Goal: Transaction & Acquisition: Purchase product/service

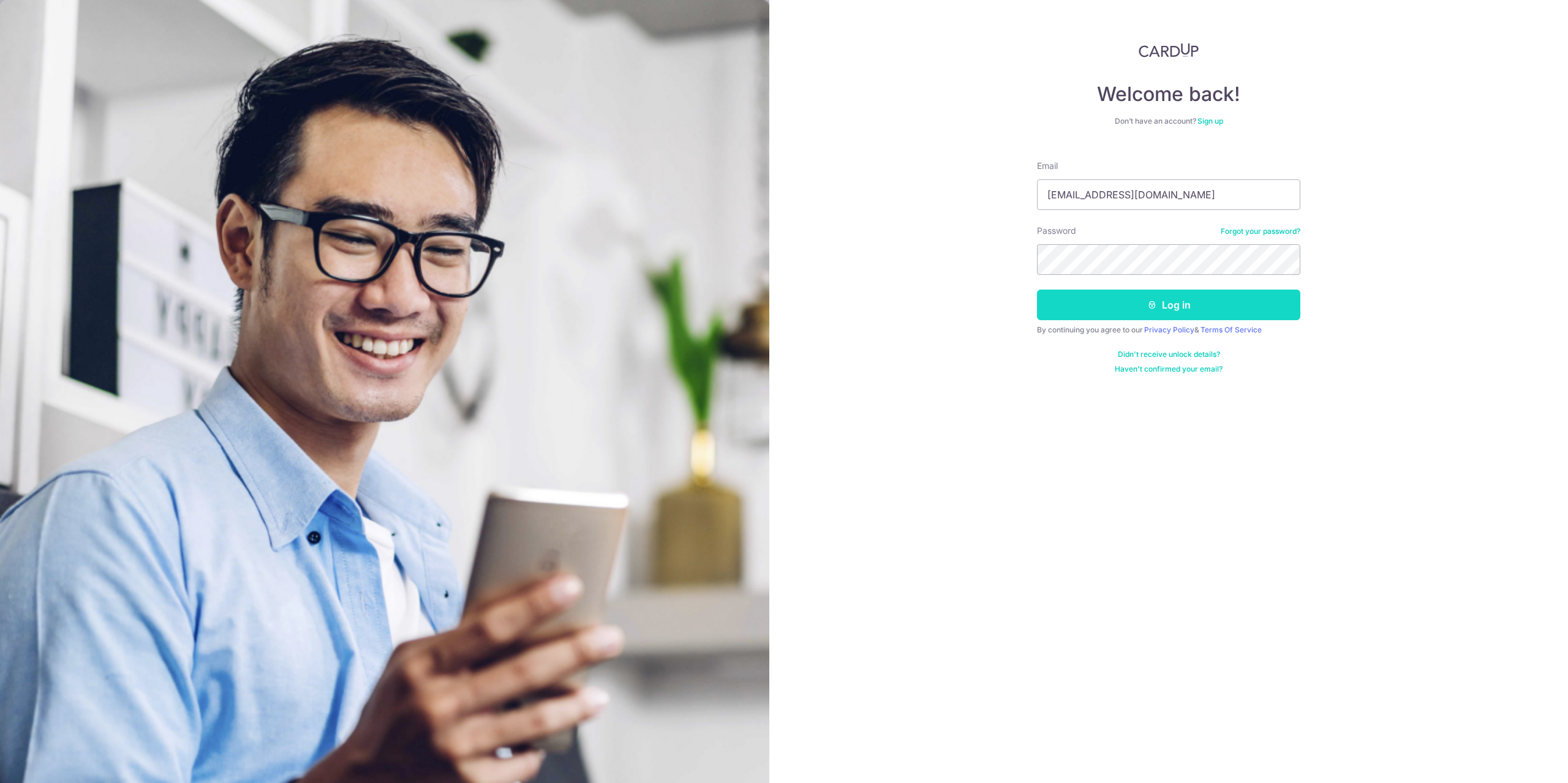
click at [1187, 305] on button "Log in" at bounding box center [1169, 305] width 263 height 31
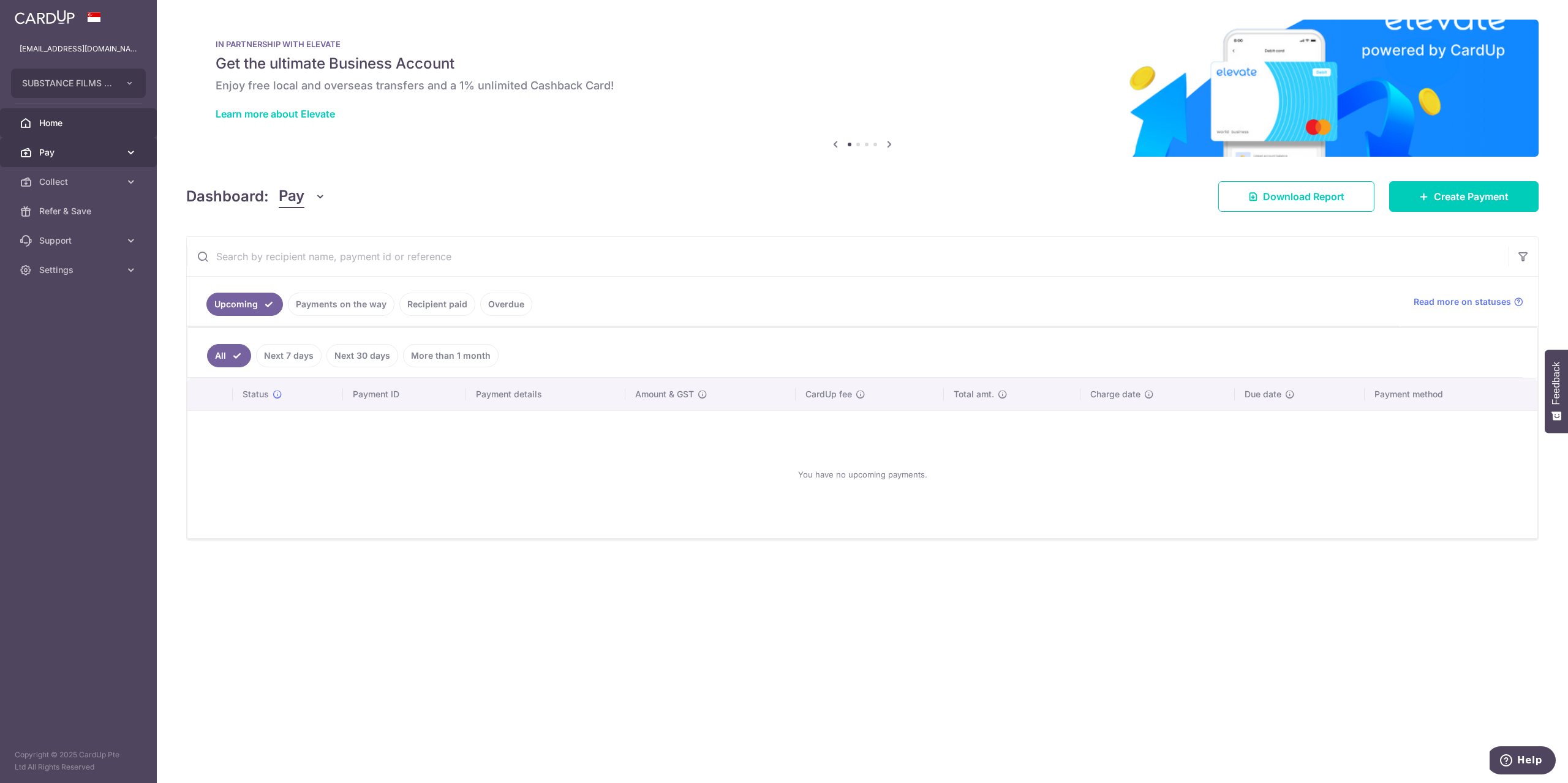
click at [47, 149] on span "Pay" at bounding box center [79, 152] width 81 height 12
click at [47, 125] on span "Home" at bounding box center [79, 123] width 81 height 12
click at [424, 305] on link "Recipient paid" at bounding box center [437, 305] width 76 height 23
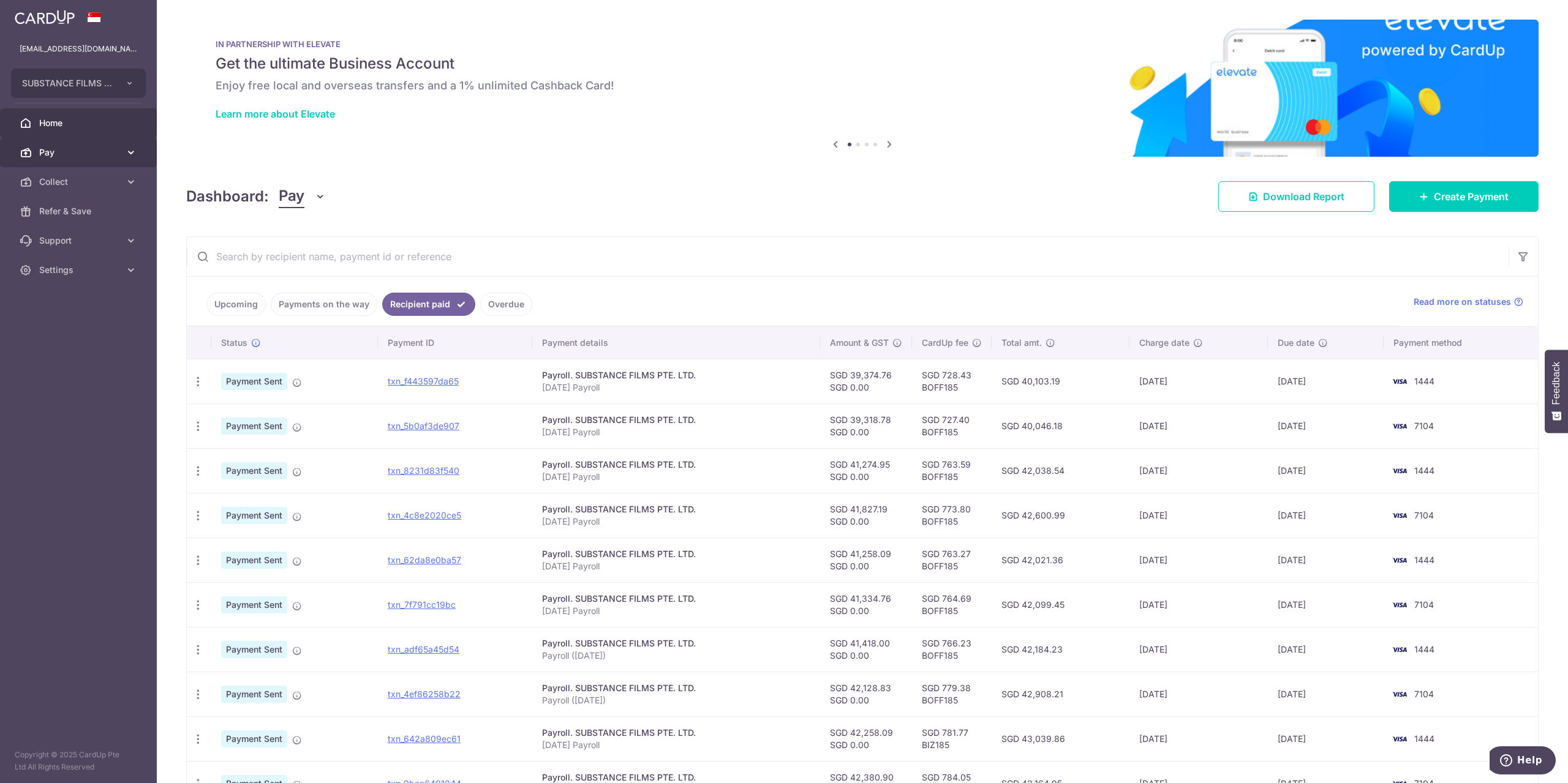
click at [61, 153] on span "Pay" at bounding box center [79, 152] width 81 height 12
click at [53, 179] on span "Payments" at bounding box center [79, 182] width 81 height 12
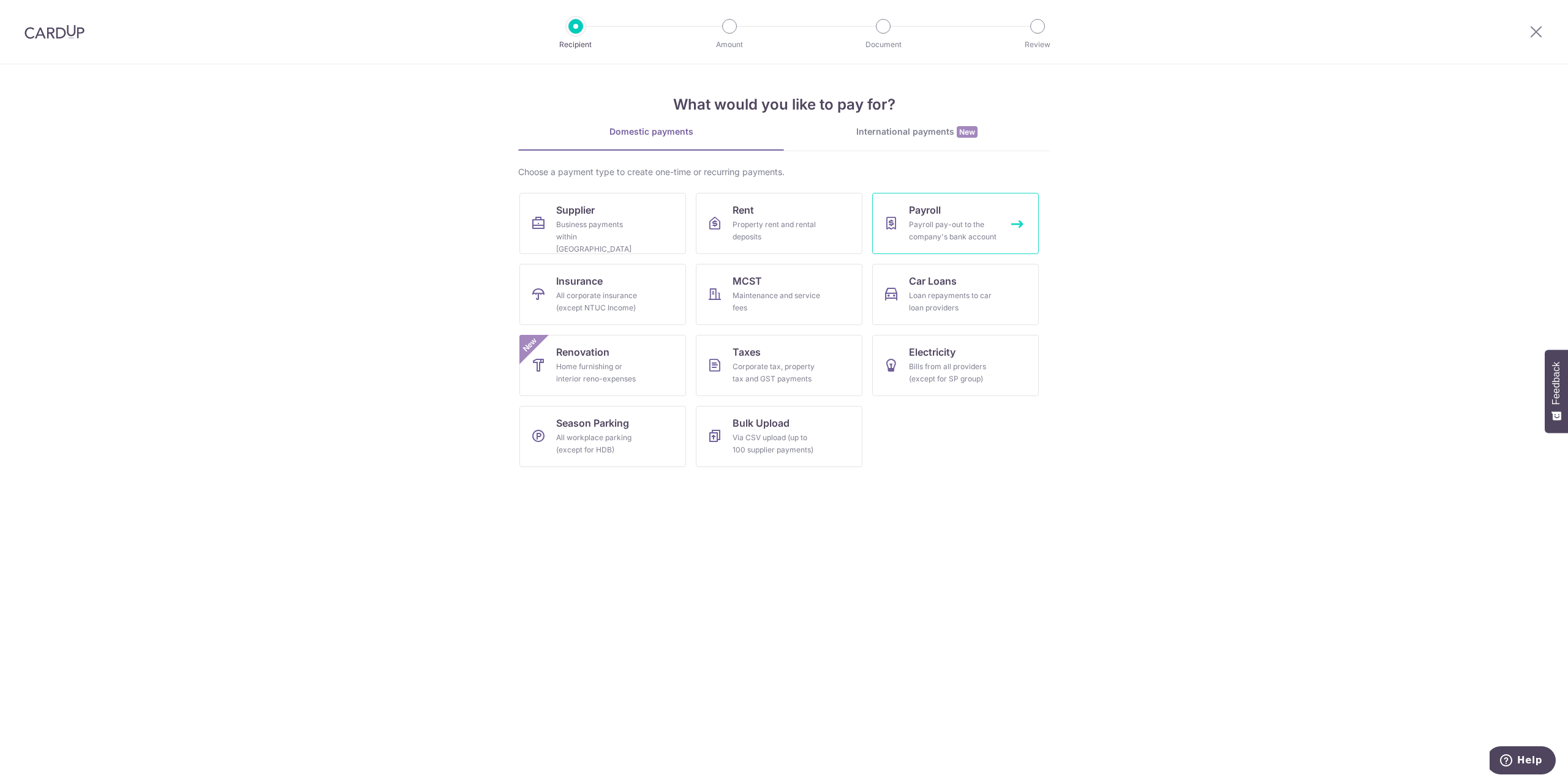
click at [969, 218] on div "Payroll pay-out to the company's bank account" at bounding box center [953, 231] width 88 height 25
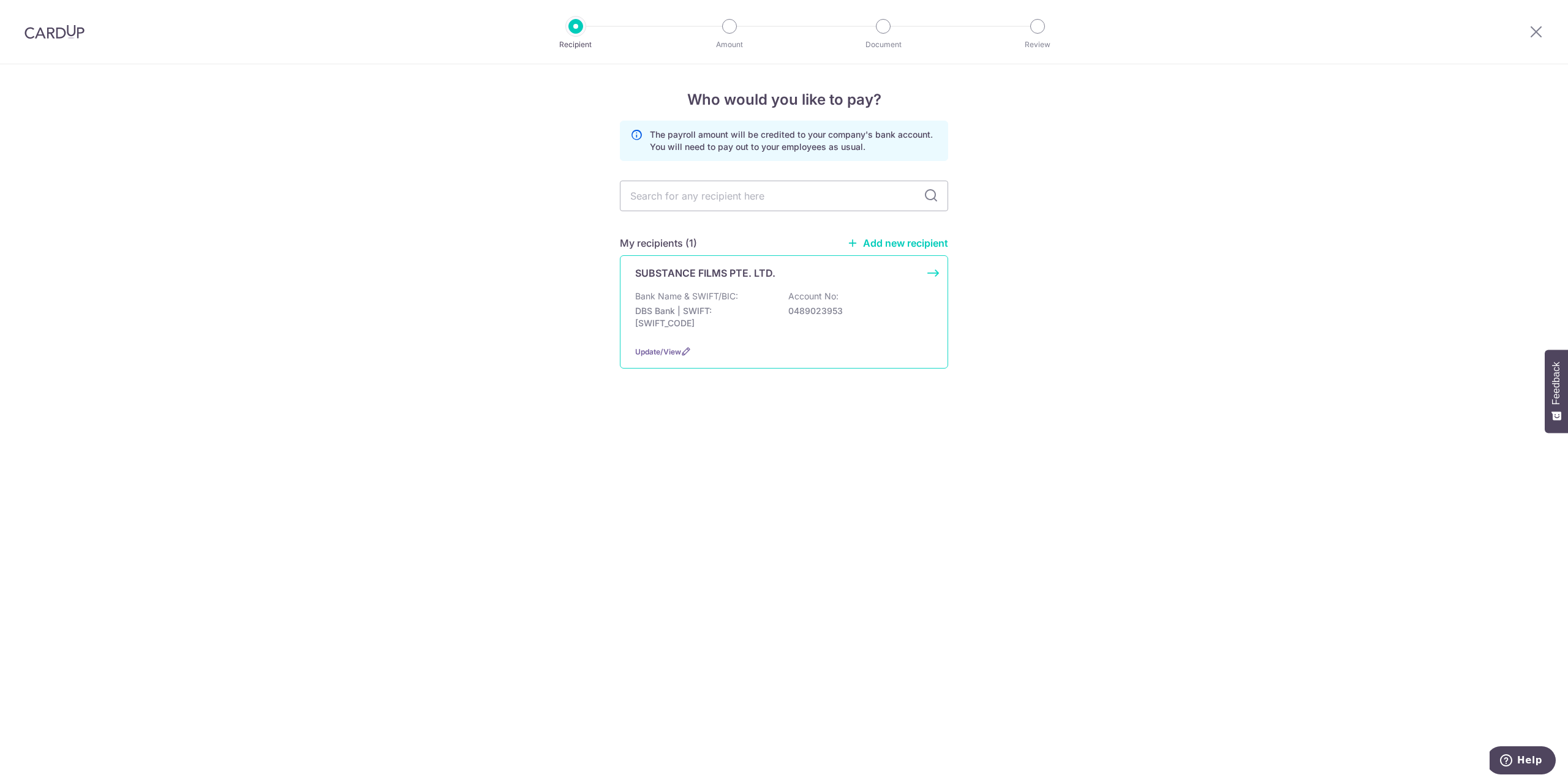
click at [713, 297] on p "Bank Name & SWIFT/BIC:" at bounding box center [687, 296] width 103 height 12
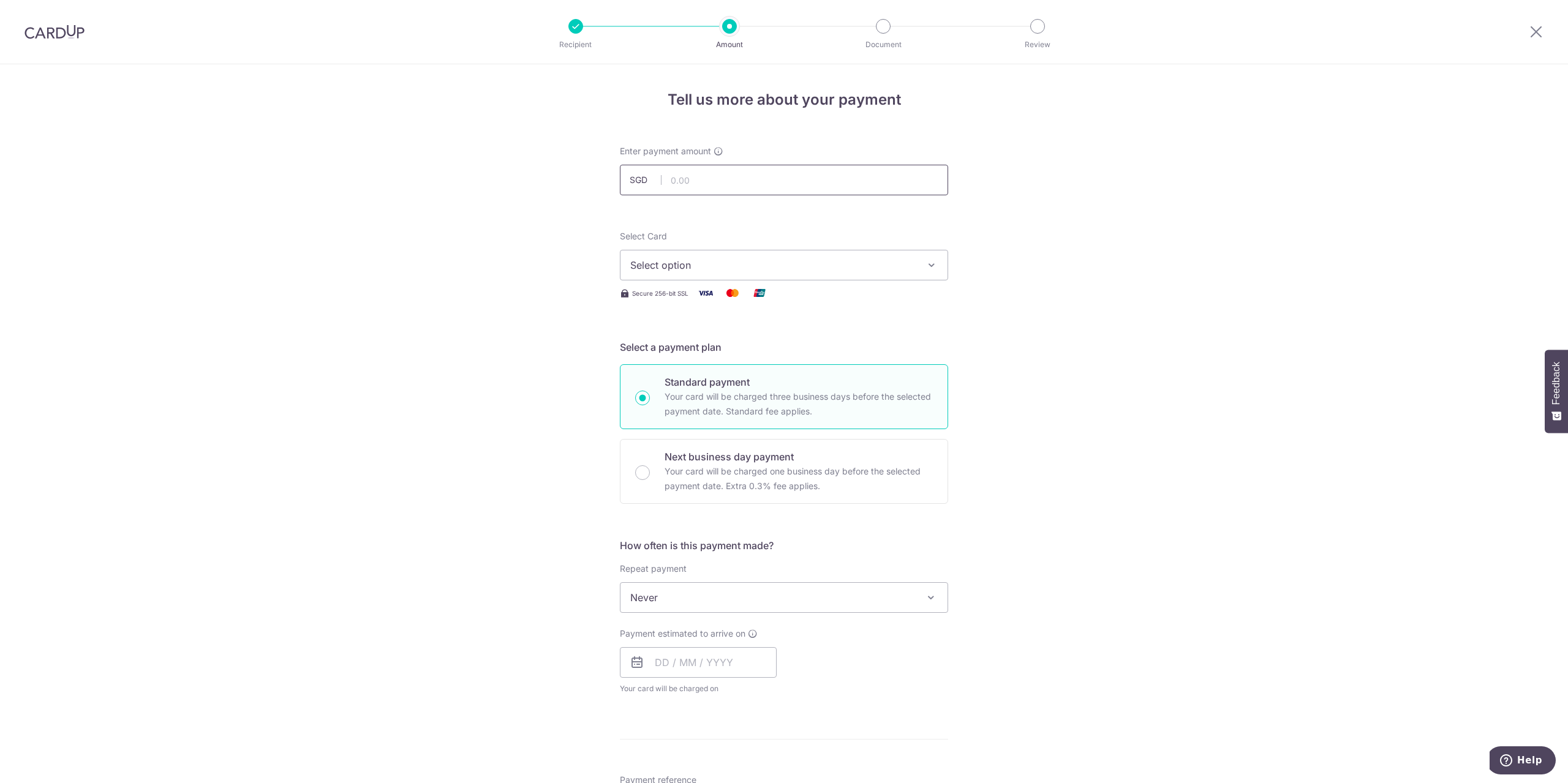
click at [722, 180] on input "text" at bounding box center [783, 179] width 328 height 31
type input "39,392.27"
click at [822, 258] on span "Select option" at bounding box center [773, 266] width 286 height 15
click at [688, 377] on span "**** 7104" at bounding box center [682, 382] width 45 height 15
click at [816, 601] on span "Never" at bounding box center [784, 597] width 327 height 29
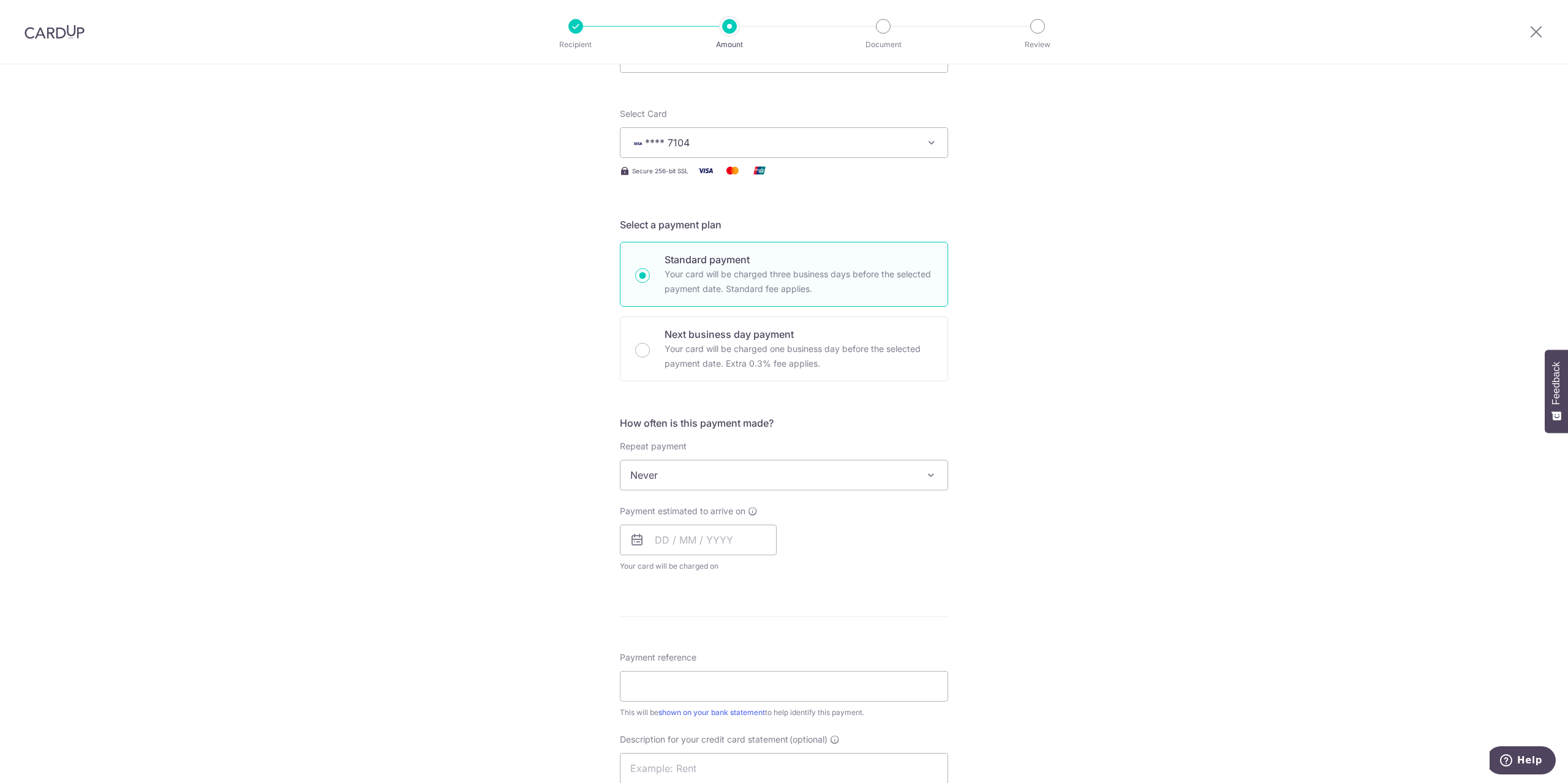
scroll to position [306, 0]
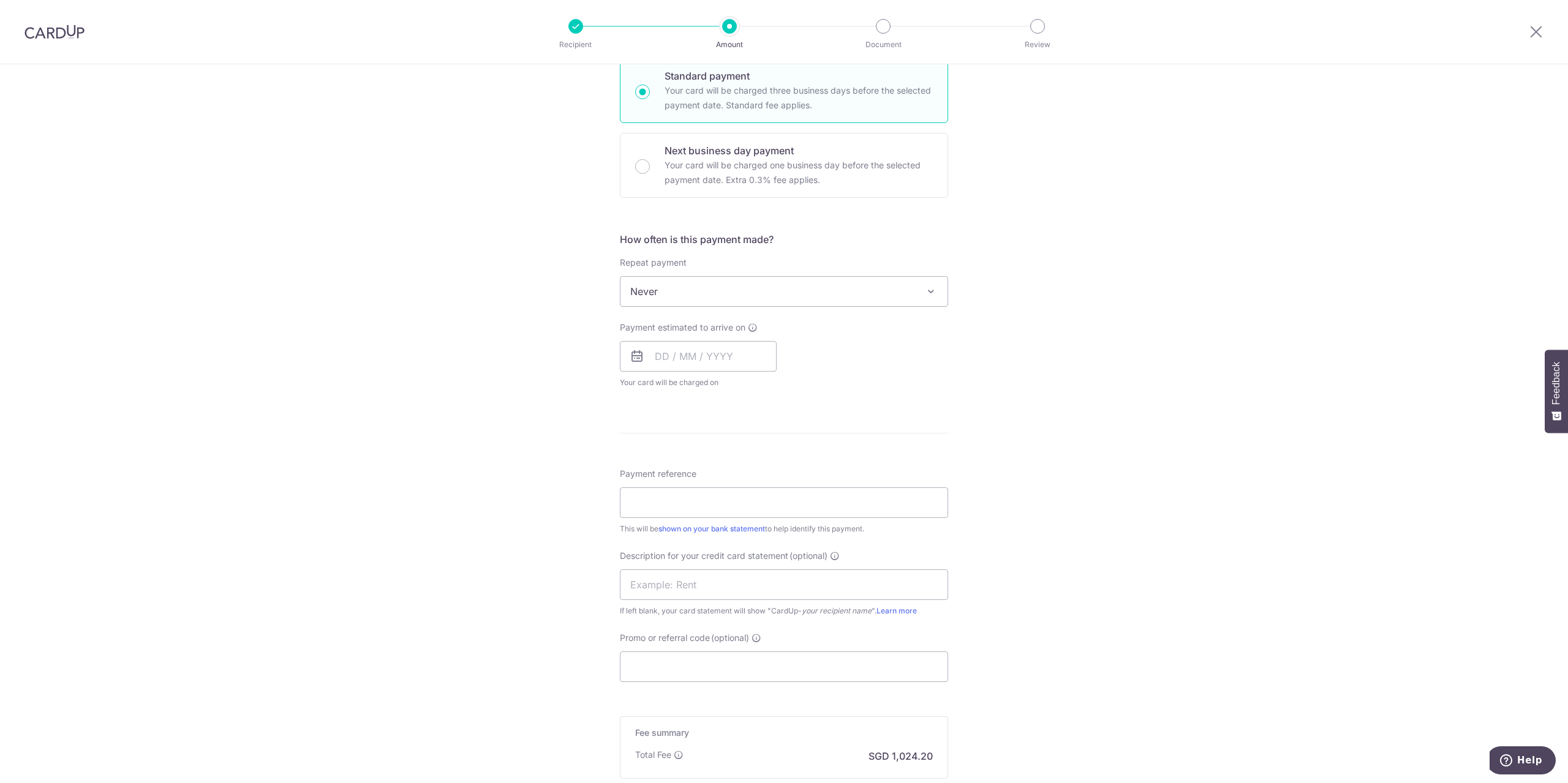
click at [630, 353] on icon at bounding box center [637, 356] width 15 height 15
click at [684, 354] on input "text" at bounding box center [698, 356] width 157 height 31
click at [669, 468] on link "6" at bounding box center [669, 468] width 20 height 20
type input "06/10/2025"
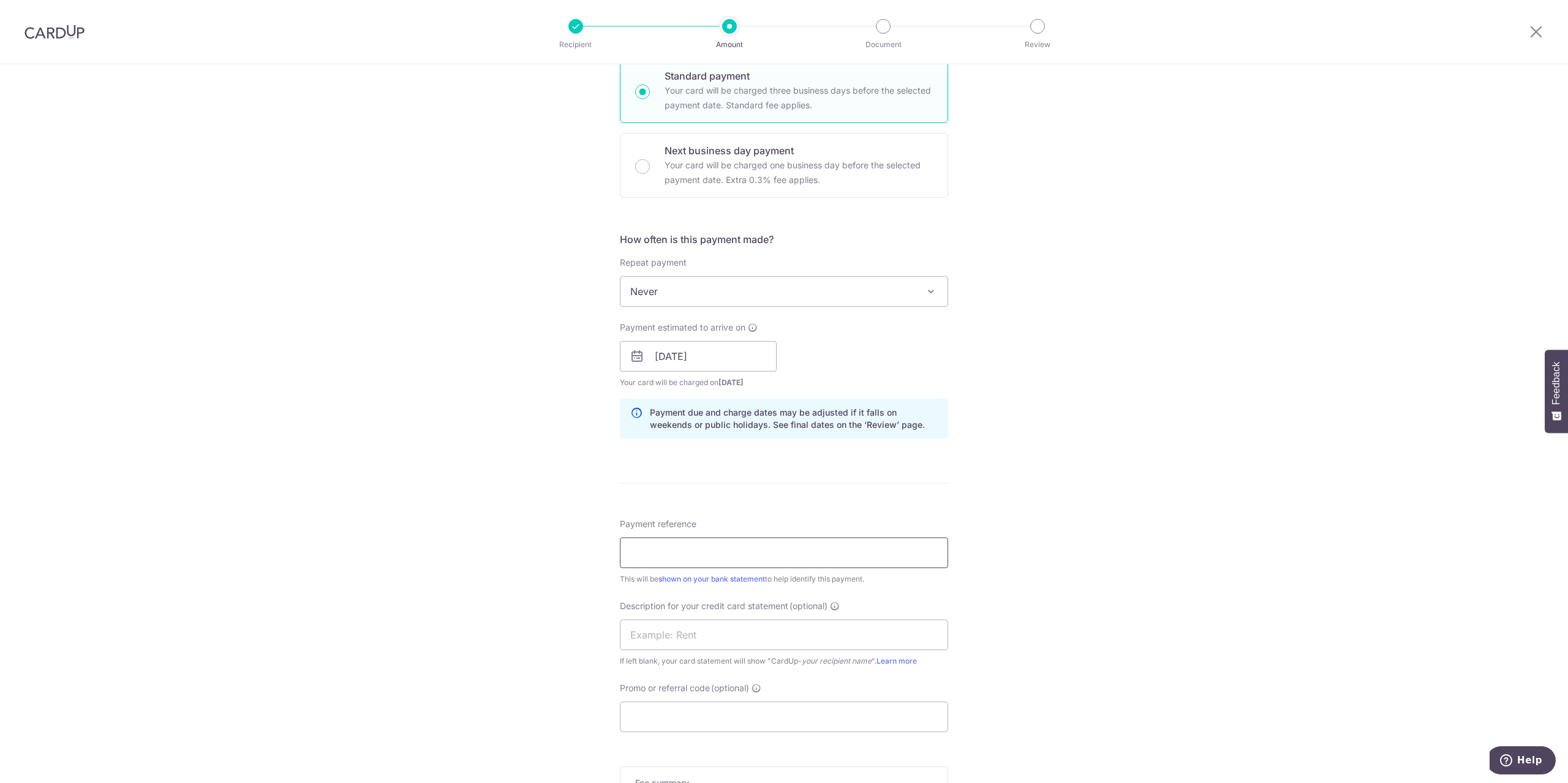
click at [681, 547] on input "Payment reference" at bounding box center [783, 553] width 328 height 31
click at [686, 552] on input "Sept 2025 Payroll" at bounding box center [783, 553] width 328 height 31
drag, startPoint x: 742, startPoint y: 552, endPoint x: 605, endPoint y: 551, distance: 137.0
click at [605, 551] on div "Tell us more about your payment Enter payment amount SGD 39,392.27 39392.27 Sel…" at bounding box center [784, 372] width 1568 height 1228
type input "Sept 2025 Payroll"
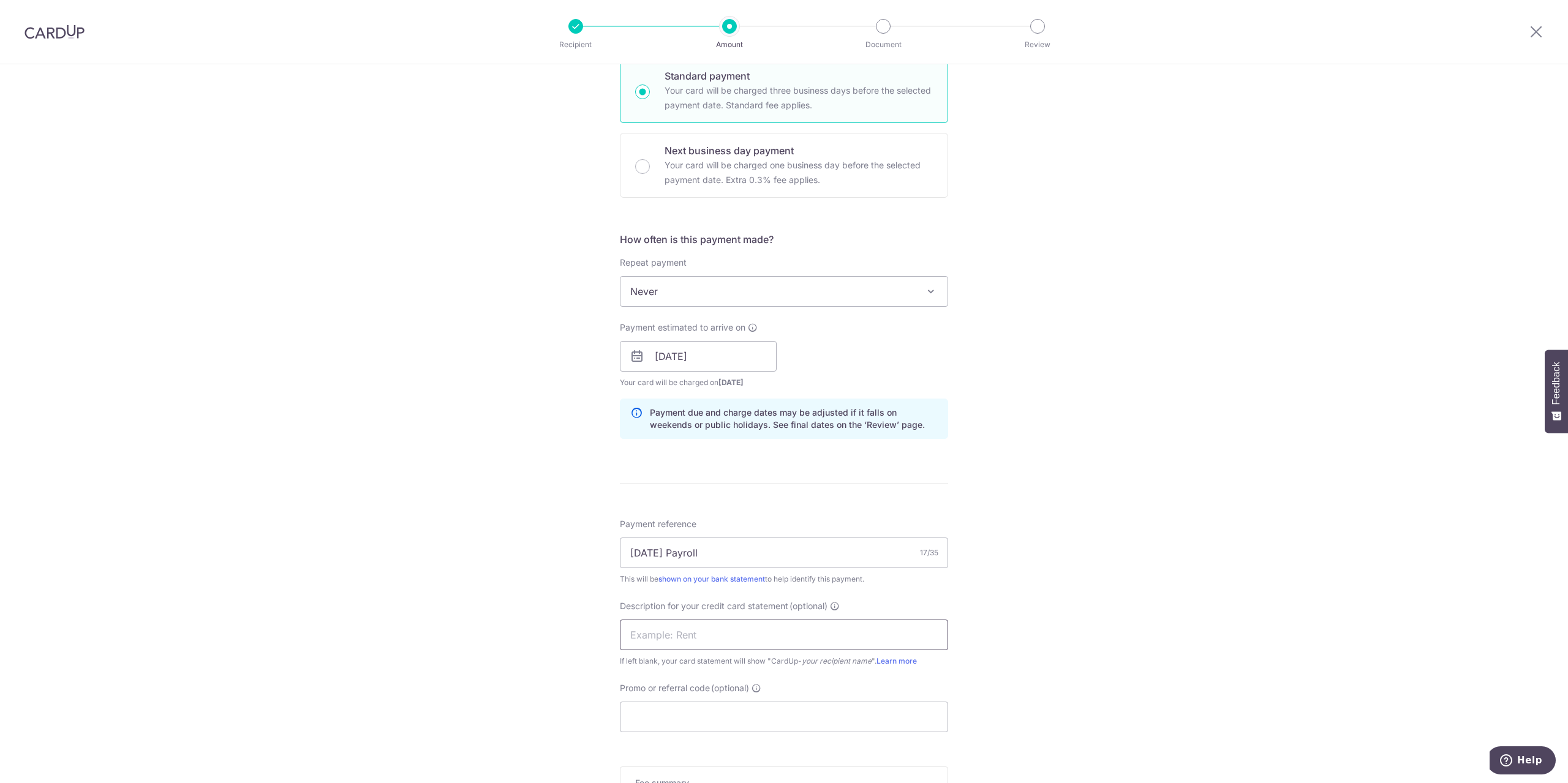
click at [655, 631] on input "text" at bounding box center [783, 634] width 328 height 31
click at [658, 727] on input "Promo or referral code (optional)" at bounding box center [783, 717] width 328 height 31
paste input "BOFF185"
type input "BOFF185"
click at [640, 638] on input "text" at bounding box center [783, 634] width 328 height 31
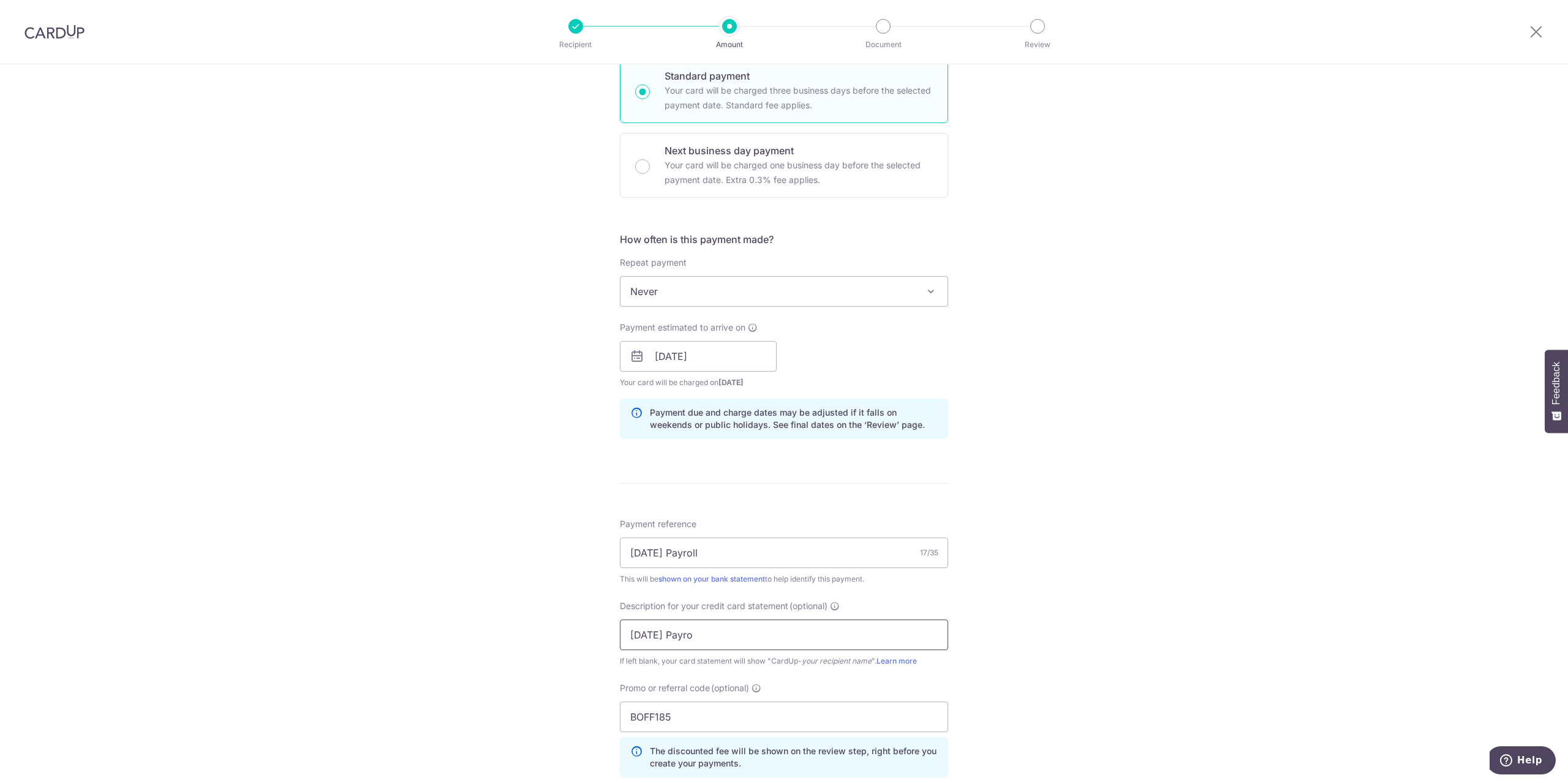
click at [714, 634] on input "Sept 2025 Payro" at bounding box center [783, 634] width 328 height 31
click at [663, 634] on input "Sept 2025 Payro" at bounding box center [783, 634] width 328 height 31
type input "Sept 25 Payro"
drag, startPoint x: 714, startPoint y: 635, endPoint x: 584, endPoint y: 633, distance: 130.0
click at [584, 633] on div "Tell us more about your payment Enter payment amount SGD 39,392.27 39392.27 Sel…" at bounding box center [784, 399] width 1568 height 1283
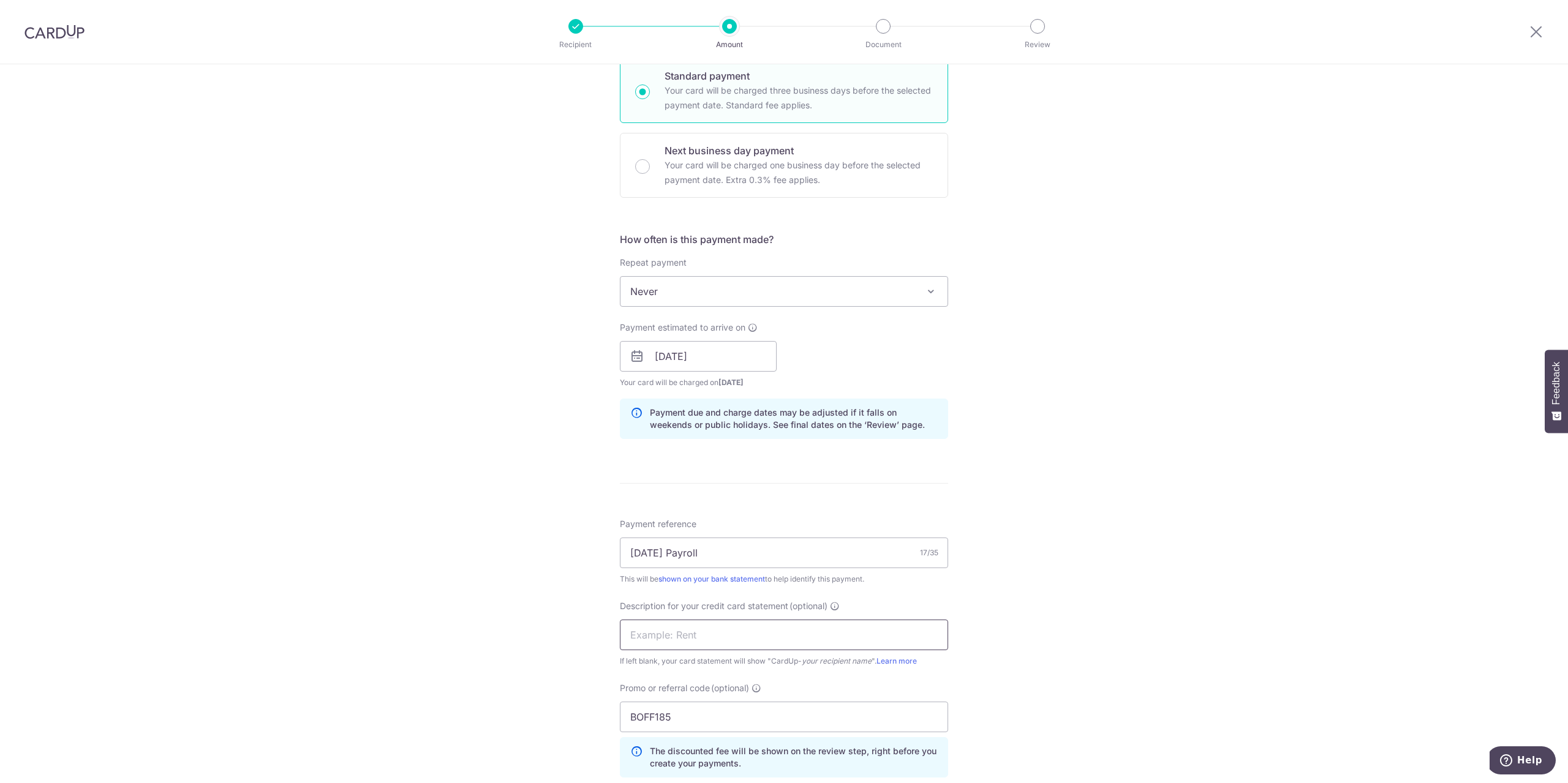
scroll to position [551, 0]
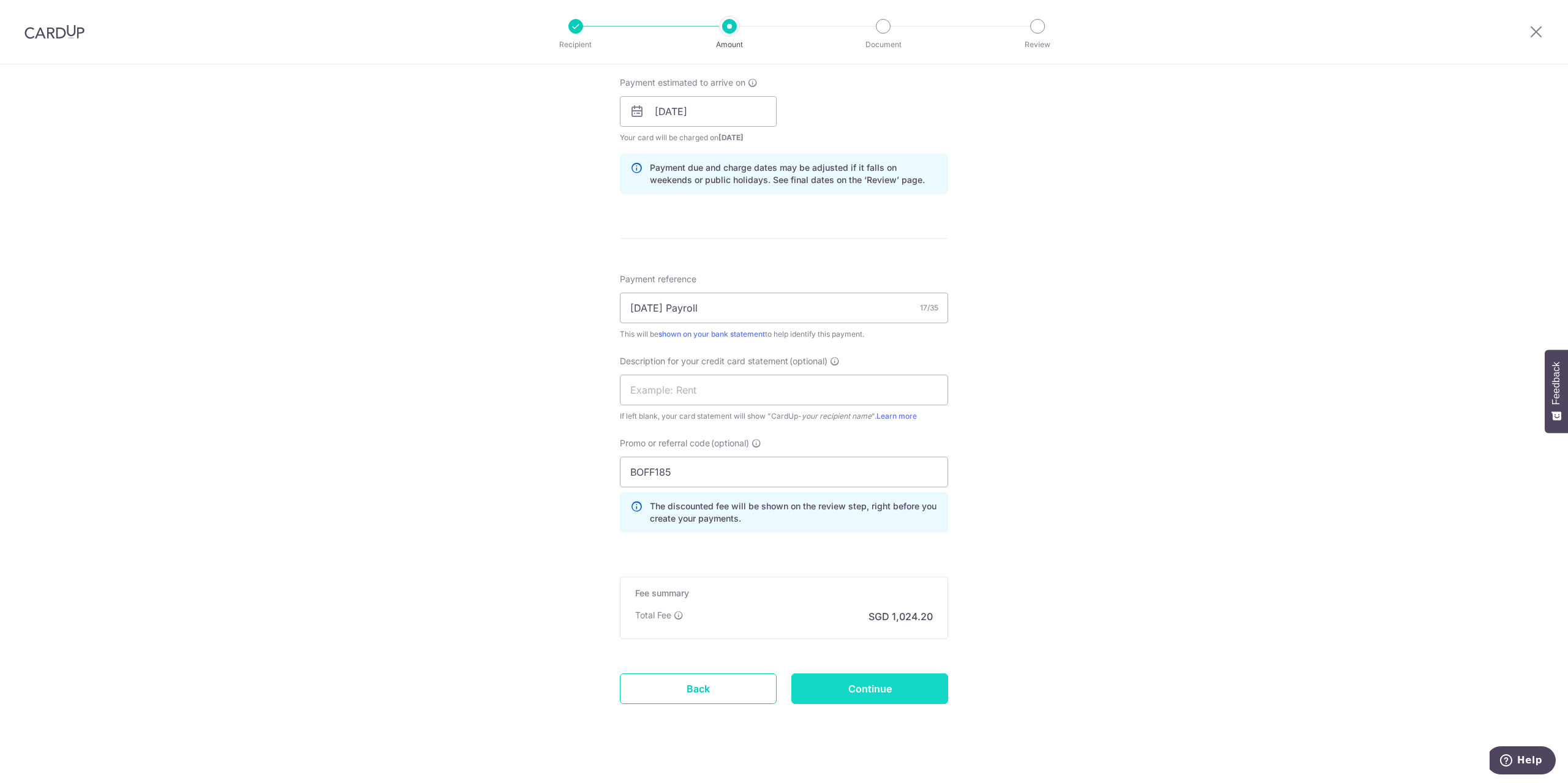
click at [872, 683] on input "Continue" at bounding box center [870, 688] width 157 height 31
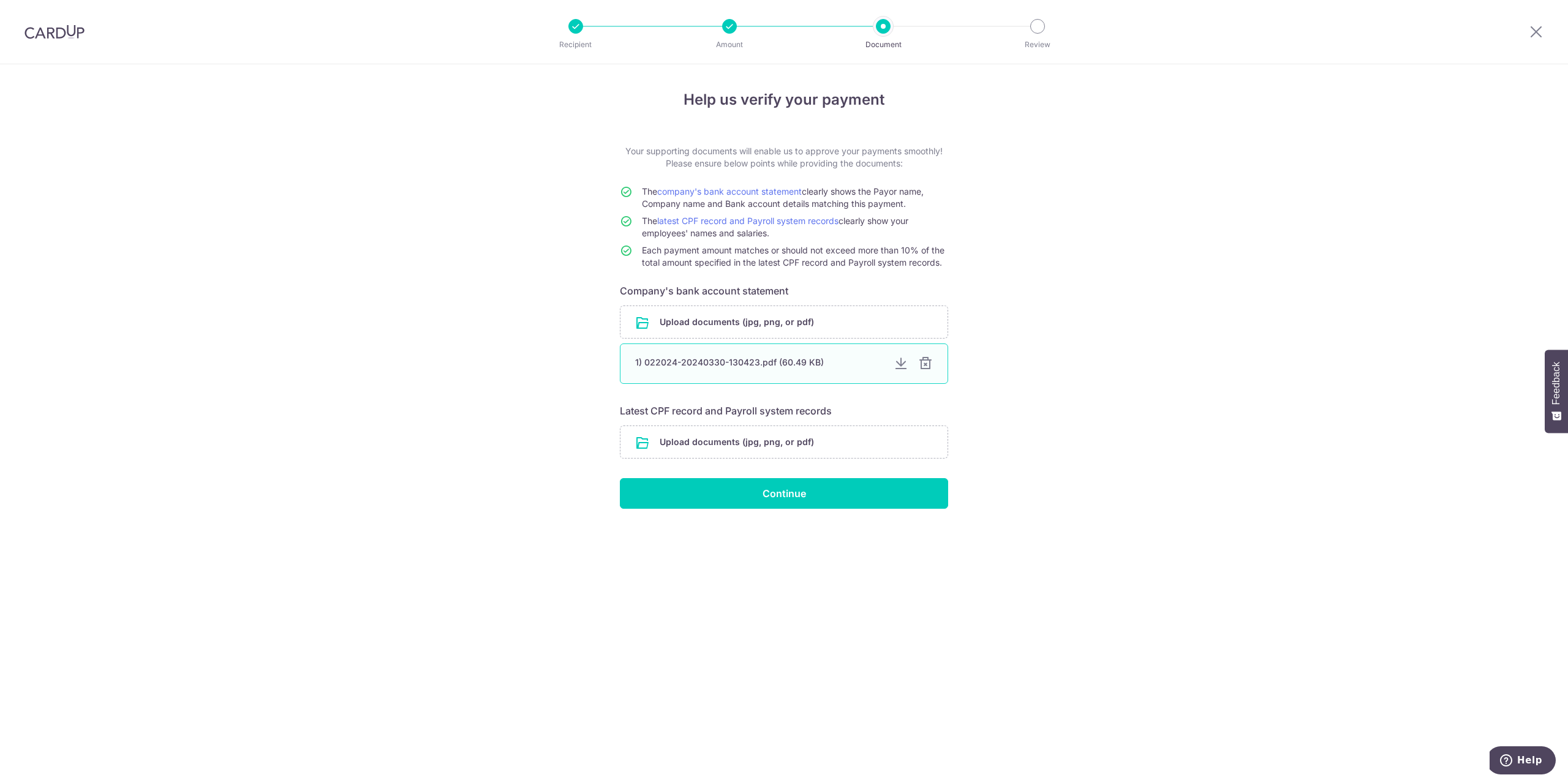
click at [729, 369] on div "1) 022024-20240330-130423.pdf (60.49 KB)" at bounding box center [783, 364] width 328 height 41
click at [732, 443] on input "file" at bounding box center [784, 442] width 327 height 32
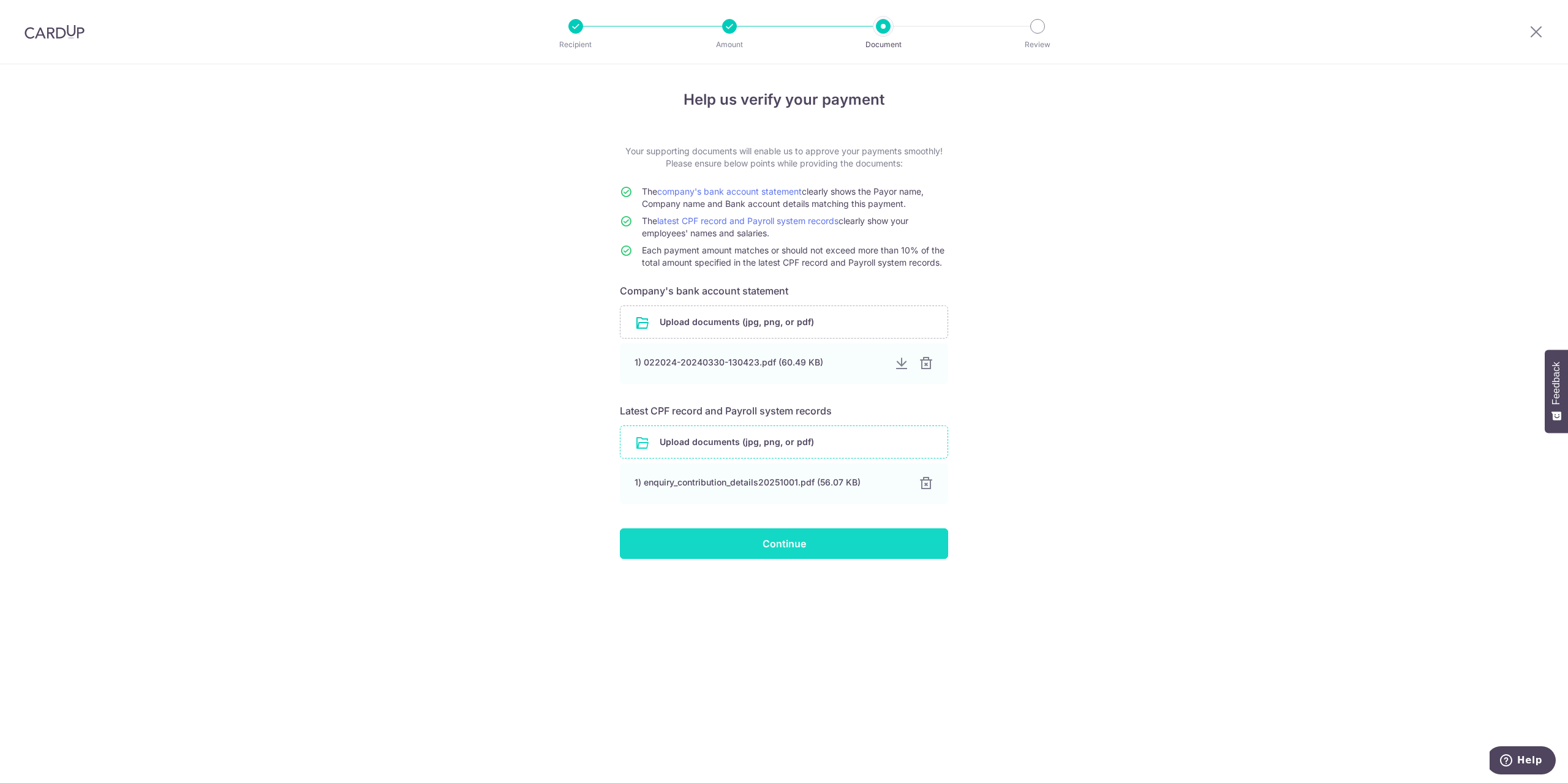
click at [792, 546] on input "Continue" at bounding box center [783, 544] width 328 height 31
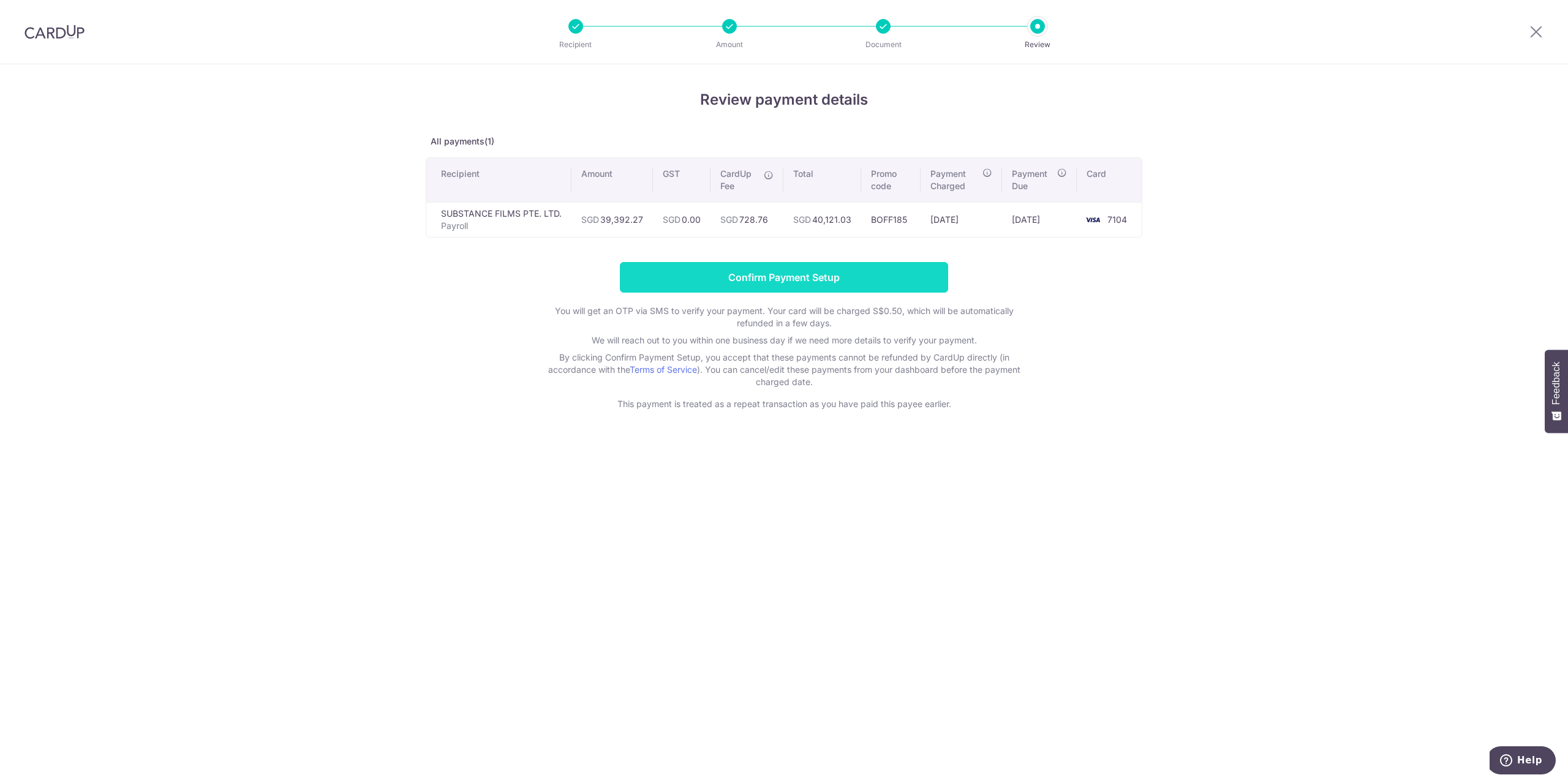
click at [799, 279] on input "Confirm Payment Setup" at bounding box center [783, 277] width 328 height 31
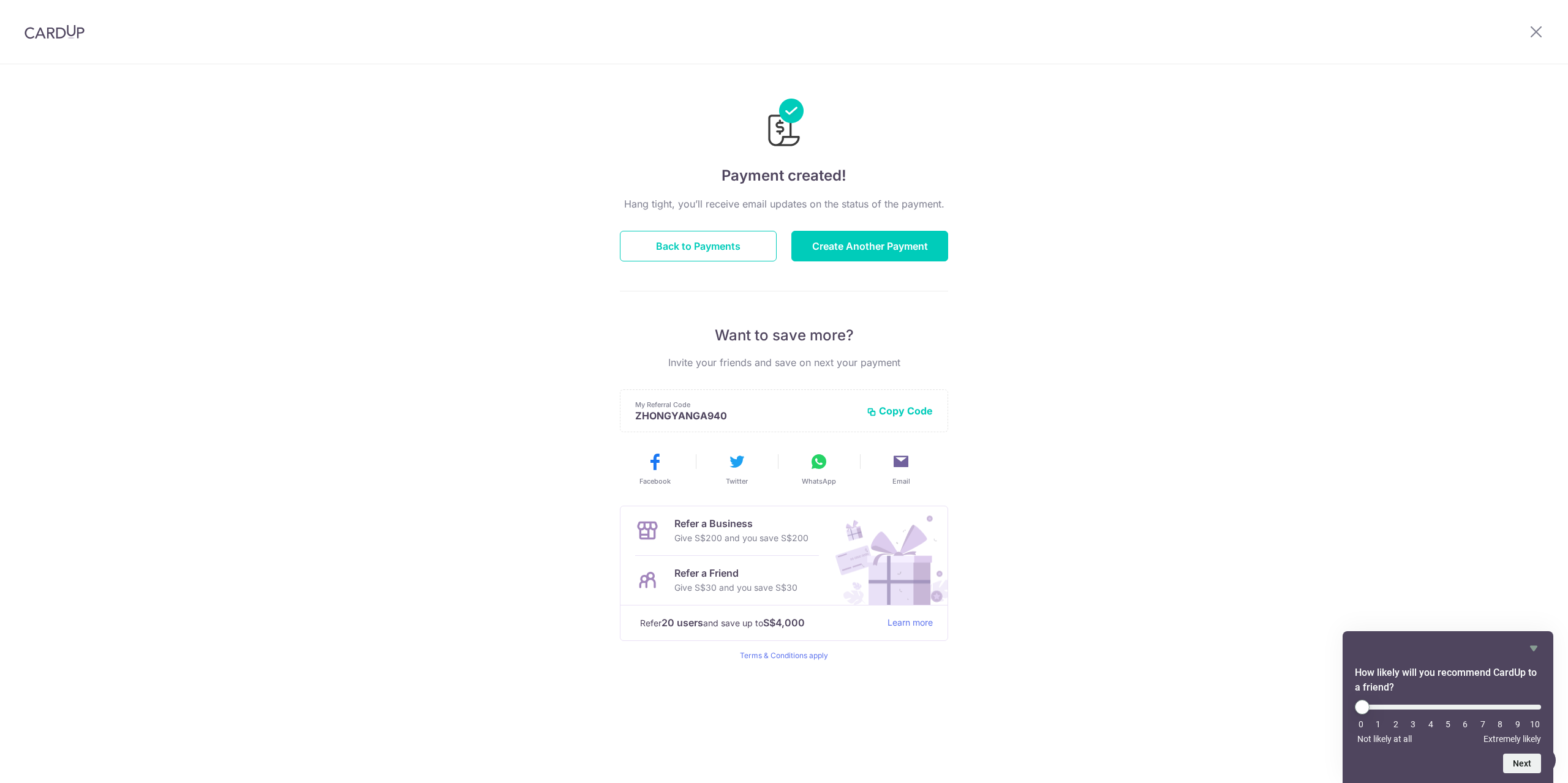
click at [515, 71] on div "Payment created! Hang tight, you’ll receive email updates on the status of the …" at bounding box center [784, 423] width 1568 height 719
click at [1536, 32] on icon at bounding box center [1536, 32] width 15 height 15
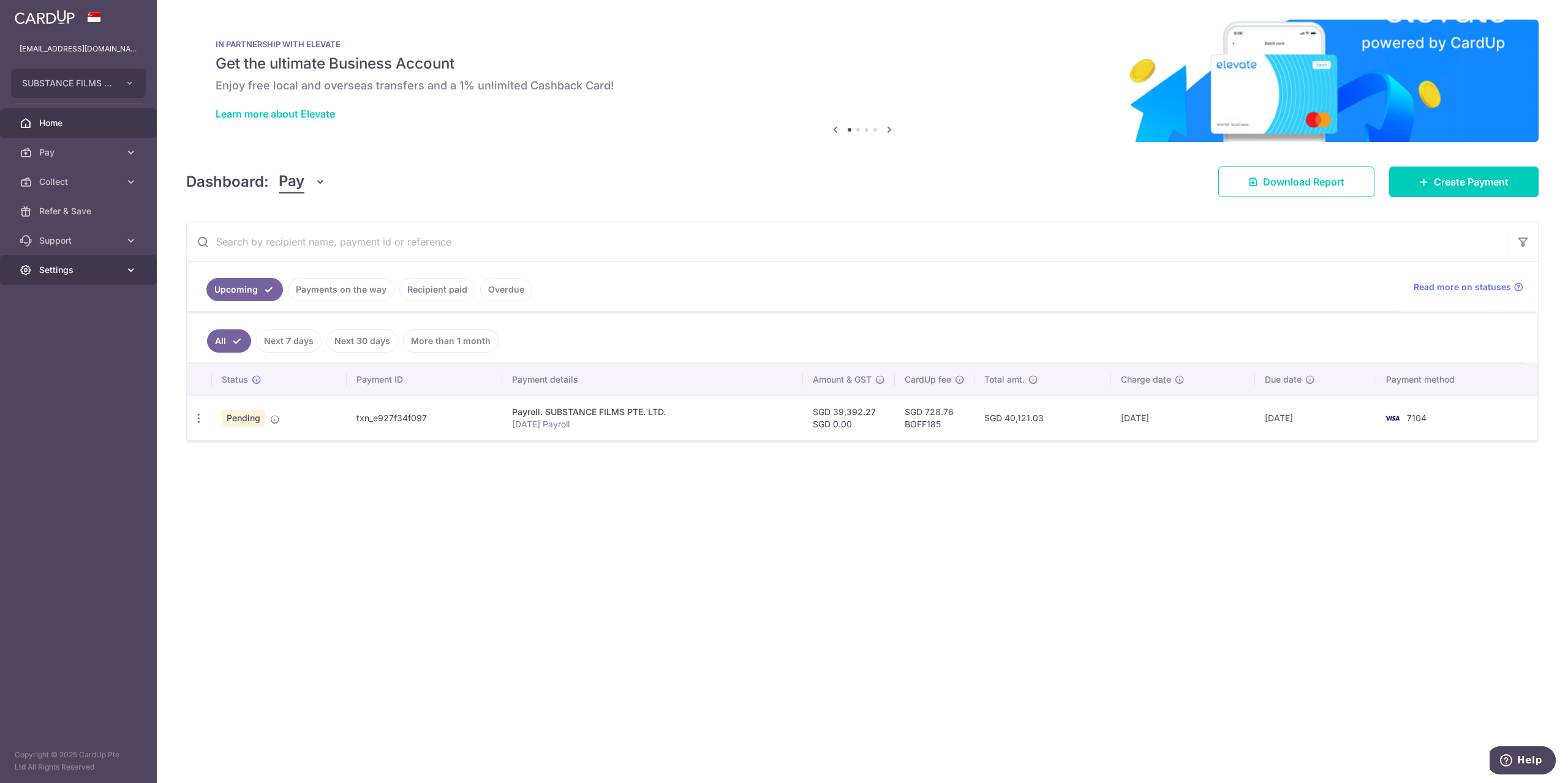
click at [72, 265] on span "Settings" at bounding box center [79, 270] width 81 height 12
click at [61, 330] on span "Logout" at bounding box center [79, 329] width 81 height 12
